Goal: Transaction & Acquisition: Book appointment/travel/reservation

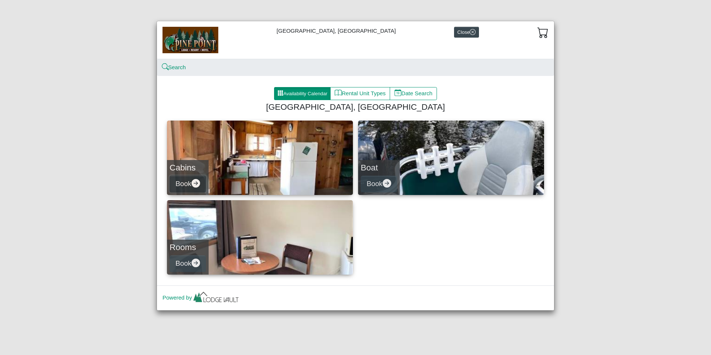
click at [191, 183] on button "Book" at bounding box center [188, 183] width 36 height 17
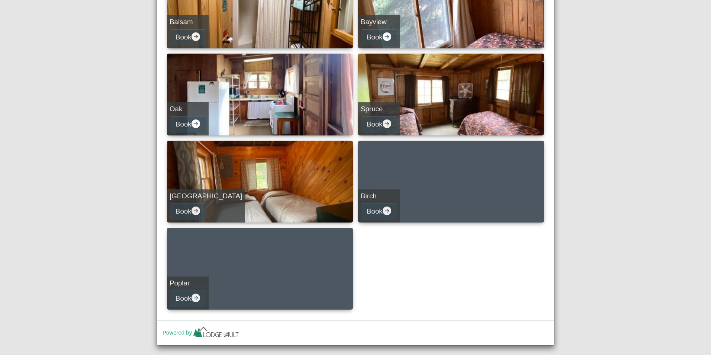
scroll to position [247, 0]
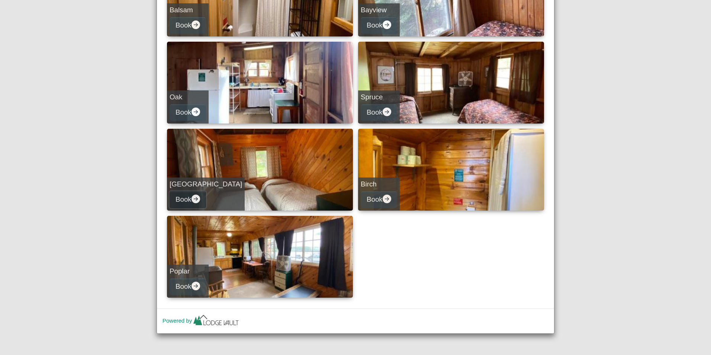
click at [189, 201] on button "Book" at bounding box center [188, 199] width 36 height 17
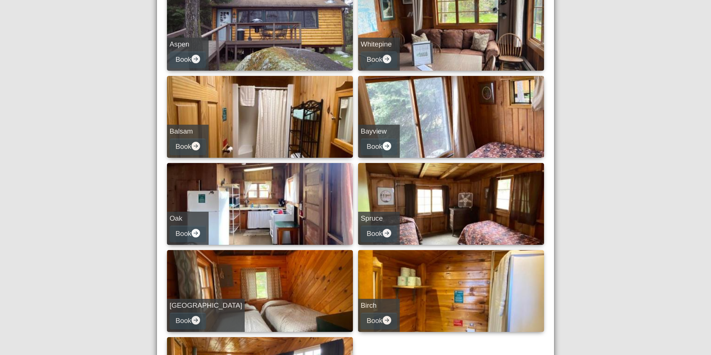
select select "*"
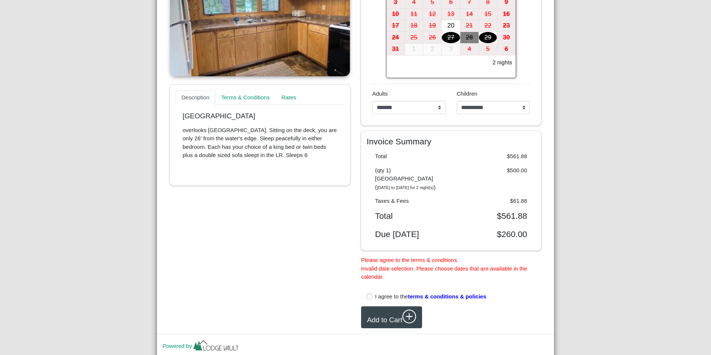
scroll to position [168, 0]
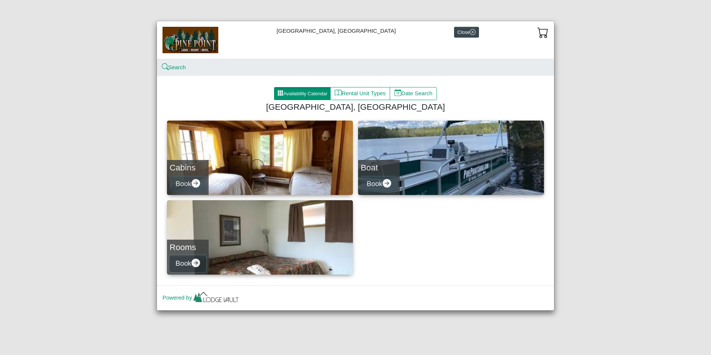
click at [187, 259] on button "Book" at bounding box center [188, 263] width 36 height 17
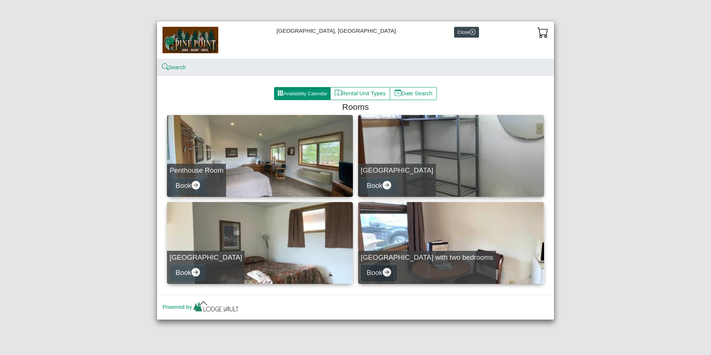
click at [381, 277] on button "Book" at bounding box center [379, 272] width 36 height 17
select select "*"
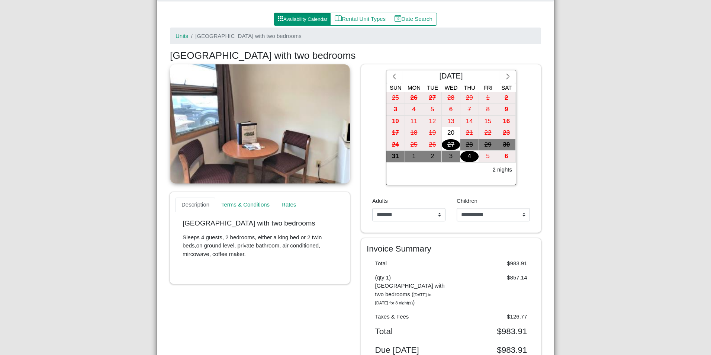
scroll to position [37, 0]
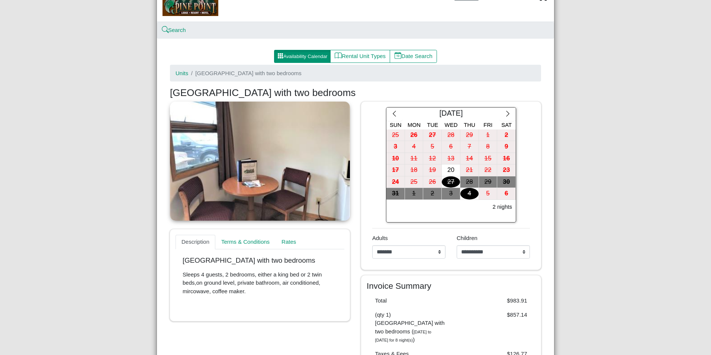
click at [497, 183] on div "30" at bounding box center [506, 182] width 18 height 12
click at [414, 193] on div "1" at bounding box center [414, 194] width 18 height 12
